Goal: Transaction & Acquisition: Book appointment/travel/reservation

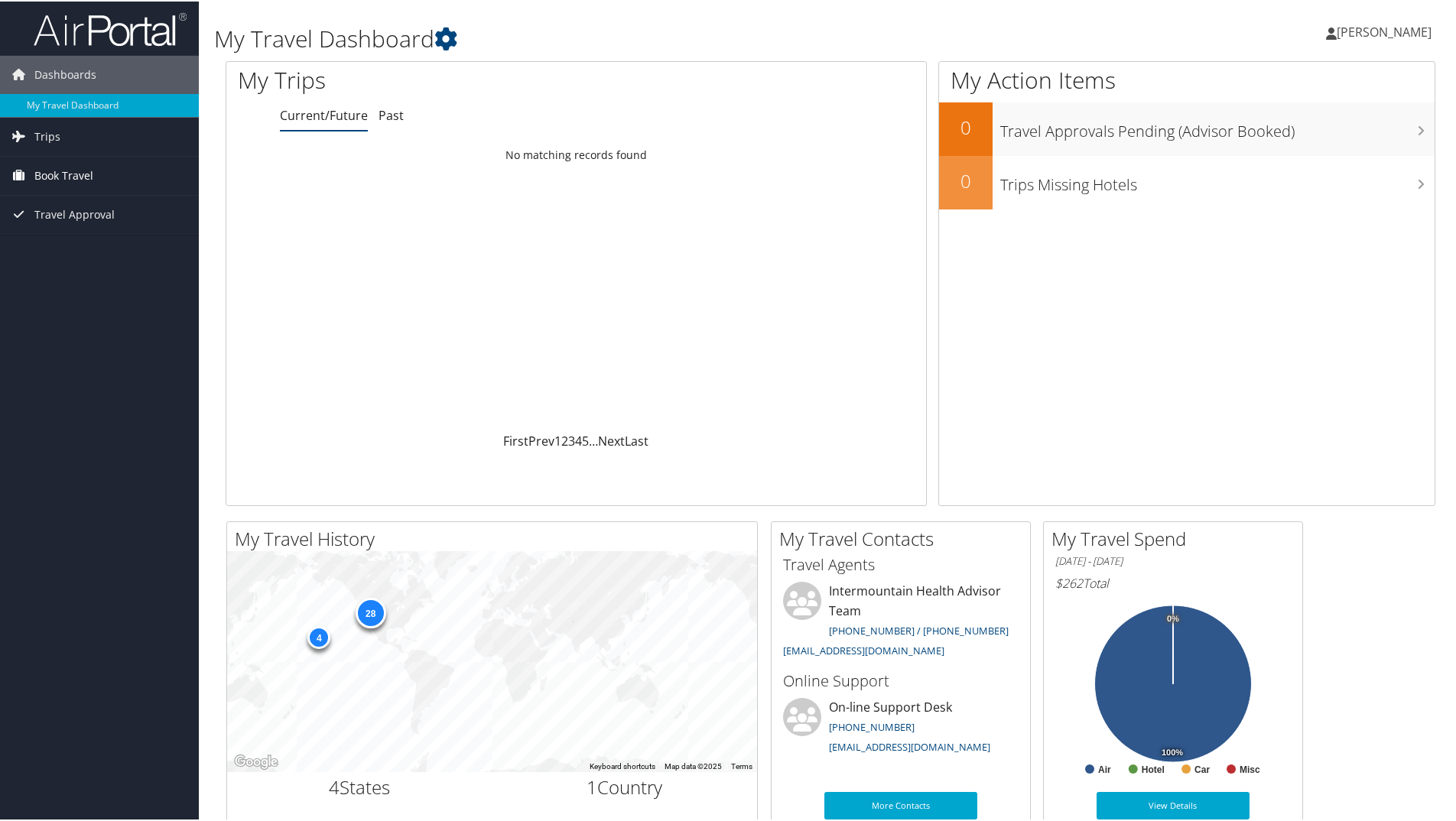
click at [59, 169] on span "Book Travel" at bounding box center [64, 174] width 59 height 39
click at [76, 251] on link "Book/Manage Online Trips" at bounding box center [99, 250] width 199 height 23
click at [85, 248] on link "Book/Manage Online Trips" at bounding box center [99, 250] width 199 height 23
click at [1370, 25] on span "[PERSON_NAME]" at bounding box center [1385, 30] width 95 height 17
click at [1275, 261] on link "Sign Out" at bounding box center [1344, 249] width 170 height 26
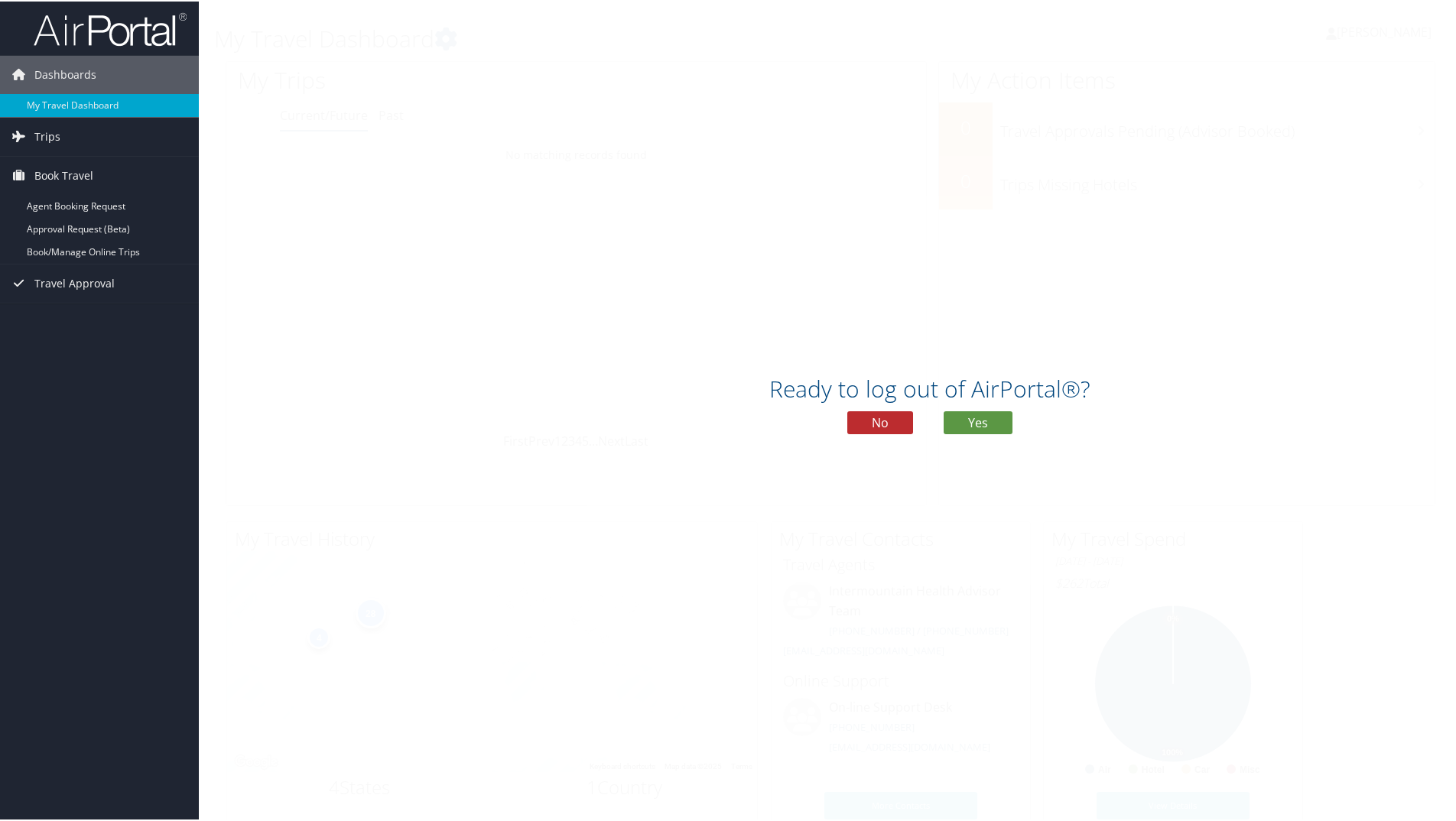
click at [974, 409] on div "Ready to log out of AirPortal®? No Yes" at bounding box center [930, 409] width 1462 height 79
click at [976, 421] on button "Yes" at bounding box center [978, 420] width 69 height 23
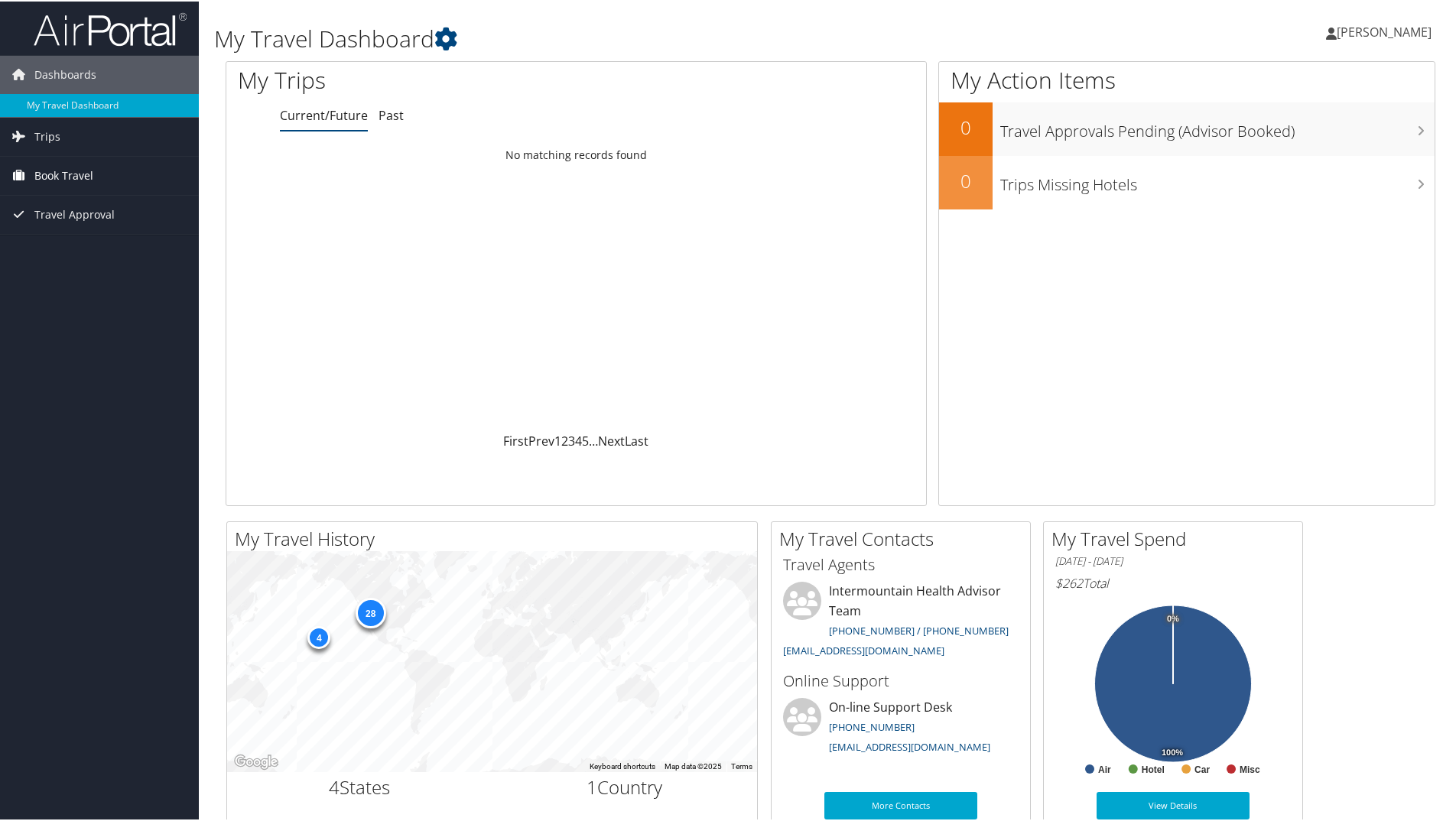
click at [54, 173] on span "Book Travel" at bounding box center [64, 174] width 59 height 39
